Goal: Navigation & Orientation: Find specific page/section

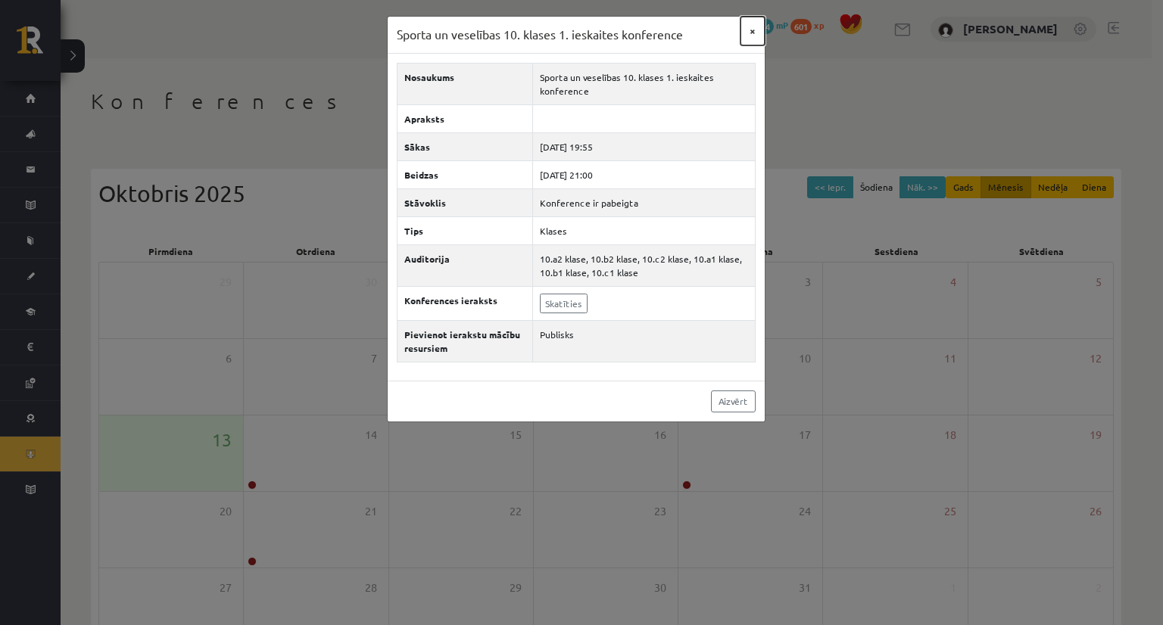
click at [757, 27] on button "×" at bounding box center [753, 31] width 24 height 29
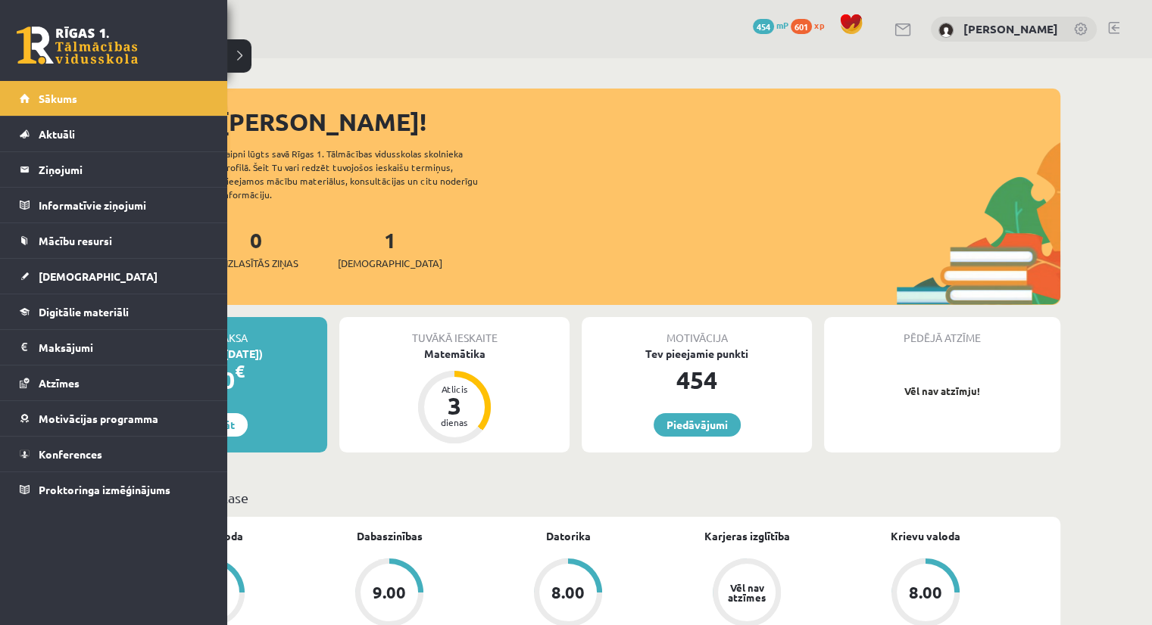
drag, startPoint x: 40, startPoint y: 62, endPoint x: 55, endPoint y: 57, distance: 16.0
click at [42, 62] on link at bounding box center [77, 46] width 121 height 38
